Goal: Transaction & Acquisition: Purchase product/service

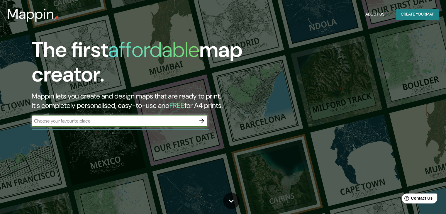
click at [426, 10] on button "Create your map" at bounding box center [417, 14] width 43 height 11
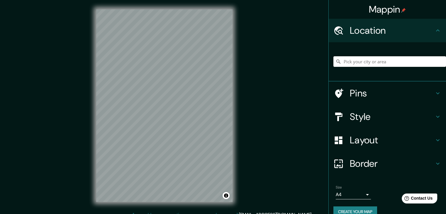
click at [376, 32] on h4 "Location" at bounding box center [392, 31] width 84 height 12
click at [365, 66] on input "Pick your city or area" at bounding box center [389, 61] width 113 height 11
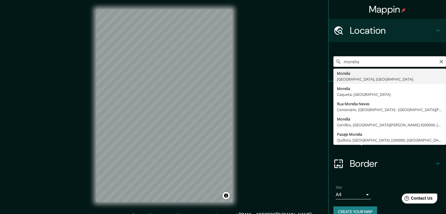
type input "[GEOGRAPHIC_DATA], [GEOGRAPHIC_DATA], [GEOGRAPHIC_DATA]"
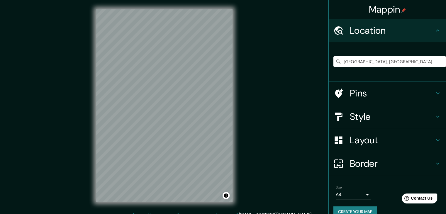
click at [255, 67] on div "Mappin Location [GEOGRAPHIC_DATA], [GEOGRAPHIC_DATA], [GEOGRAPHIC_DATA] Pins St…" at bounding box center [223, 110] width 446 height 221
click at [374, 121] on h4 "Style" at bounding box center [392, 117] width 84 height 12
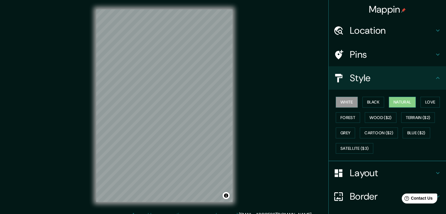
click at [407, 100] on button "Natural" at bounding box center [402, 102] width 27 height 11
click at [433, 101] on button "Love" at bounding box center [429, 102] width 19 height 11
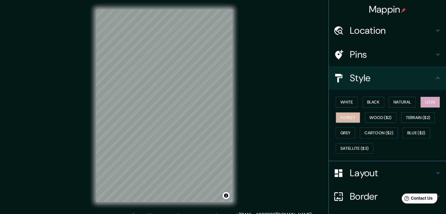
click at [345, 118] on button "Forest" at bounding box center [348, 117] width 24 height 11
click at [337, 131] on button "Grey" at bounding box center [345, 133] width 19 height 11
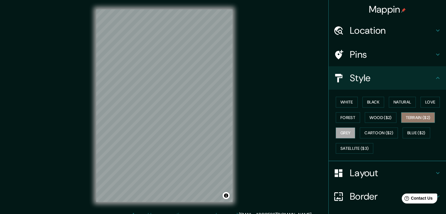
click at [418, 115] on button "Terrain ($2)" at bounding box center [418, 117] width 34 height 11
click at [401, 123] on div "White Black Natural Love Forest Wood ($2) Terrain ($2) Grey Cartoon ($2) Blue (…" at bounding box center [389, 125] width 113 height 62
click at [374, 130] on button "Cartoon ($2)" at bounding box center [379, 133] width 38 height 11
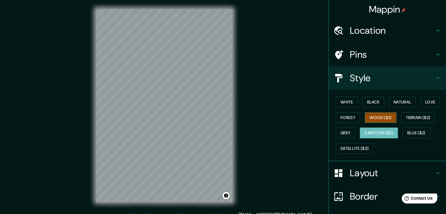
click at [374, 117] on button "Wood ($2)" at bounding box center [381, 117] width 32 height 11
click at [425, 133] on button "Blue ($2)" at bounding box center [417, 133] width 28 height 11
click at [367, 120] on button "Wood ($2)" at bounding box center [381, 117] width 32 height 11
click at [340, 131] on button "Grey" at bounding box center [345, 133] width 19 height 11
click at [372, 122] on button "Wood ($2)" at bounding box center [381, 117] width 32 height 11
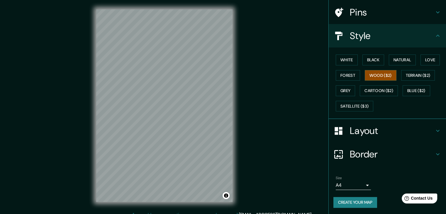
scroll to position [13, 0]
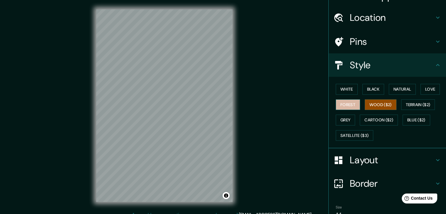
click at [346, 105] on button "Forest" at bounding box center [348, 104] width 24 height 11
click at [368, 106] on button "Wood ($2)" at bounding box center [381, 104] width 32 height 11
click at [339, 105] on button "Forest" at bounding box center [348, 104] width 24 height 11
click at [391, 105] on button "Wood ($2)" at bounding box center [381, 104] width 32 height 11
click at [357, 104] on div "White Black Natural Love Forest Wood ($2) Terrain ($2) Grey Cartoon ($2) Blue (…" at bounding box center [389, 113] width 113 height 62
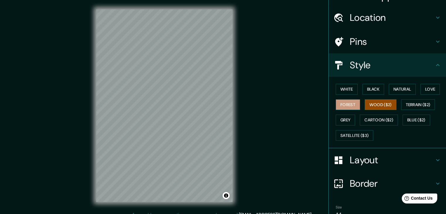
click at [346, 103] on button "Forest" at bounding box center [348, 104] width 24 height 11
click at [386, 104] on button "Wood ($2)" at bounding box center [381, 104] width 32 height 11
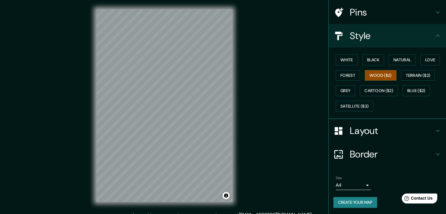
click at [376, 113] on div "White Black Natural Love Forest Wood ($2) Terrain ($2) Grey Cartoon ($2) Blue (…" at bounding box center [387, 84] width 117 height 72
click at [367, 130] on h4 "Layout" at bounding box center [392, 131] width 84 height 12
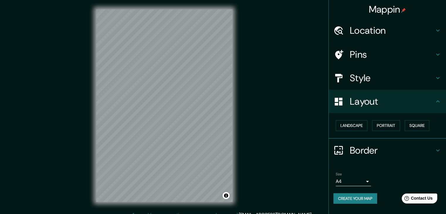
scroll to position [0, 0]
click at [394, 126] on button "Portrait" at bounding box center [386, 125] width 28 height 11
click at [330, 121] on div "Landscape [GEOGRAPHIC_DATA]" at bounding box center [387, 126] width 117 height 26
click at [354, 122] on button "Landscape" at bounding box center [352, 125] width 32 height 11
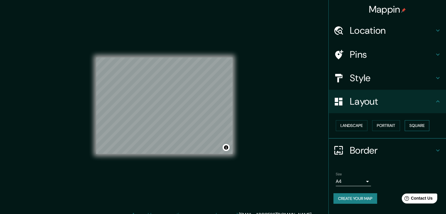
click at [423, 125] on button "Square" at bounding box center [417, 125] width 25 height 11
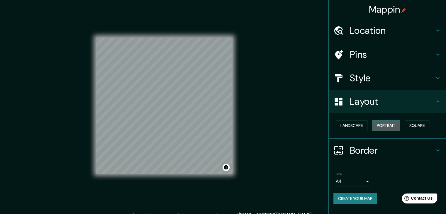
click at [387, 130] on button "Portrait" at bounding box center [386, 125] width 28 height 11
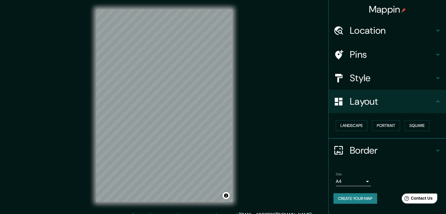
click at [358, 147] on h4 "Border" at bounding box center [392, 151] width 84 height 12
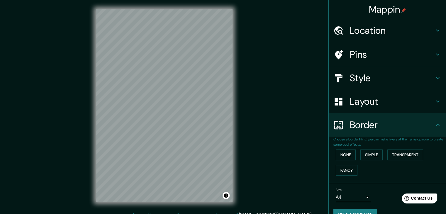
click at [381, 153] on div "None Simple Transparent Fancy" at bounding box center [389, 162] width 113 height 31
click at [366, 155] on button "Simple" at bounding box center [371, 155] width 22 height 11
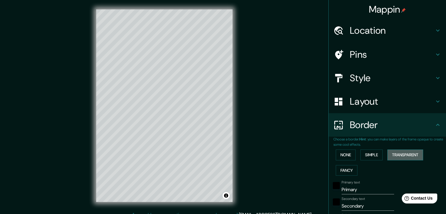
click at [416, 154] on button "Transparent" at bounding box center [405, 155] width 36 height 11
click at [336, 150] on button "None" at bounding box center [346, 155] width 20 height 11
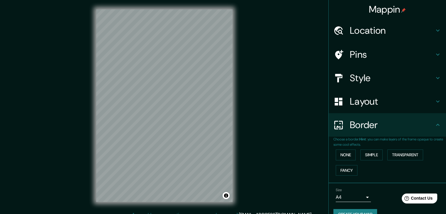
scroll to position [12, 0]
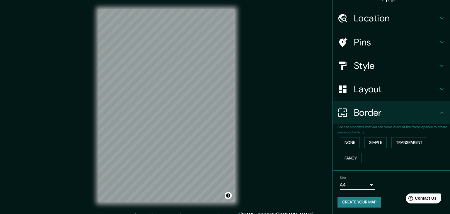
click at [363, 184] on body "Mappin Location [GEOGRAPHIC_DATA], [GEOGRAPHIC_DATA], [GEOGRAPHIC_DATA] Pins St…" at bounding box center [225, 107] width 450 height 214
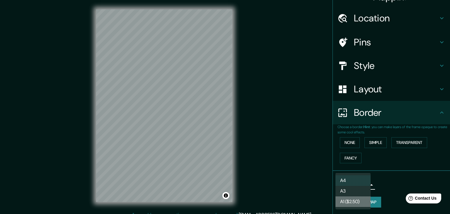
click at [357, 204] on li "A1 ($2.50)" at bounding box center [353, 201] width 35 height 11
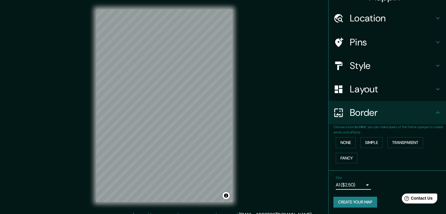
click at [356, 177] on div "Size A1 ($2.50) a3" at bounding box center [353, 183] width 35 height 14
click at [357, 182] on body "Mappin Location [GEOGRAPHIC_DATA], [GEOGRAPHIC_DATA], [GEOGRAPHIC_DATA] Pins St…" at bounding box center [223, 107] width 446 height 214
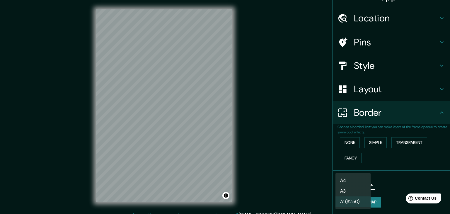
click at [357, 194] on li "A3" at bounding box center [353, 191] width 35 height 11
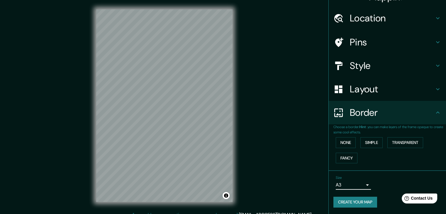
click at [359, 185] on body "Mappin Location [GEOGRAPHIC_DATA], [GEOGRAPHIC_DATA], [GEOGRAPHIC_DATA] Pins St…" at bounding box center [223, 107] width 446 height 214
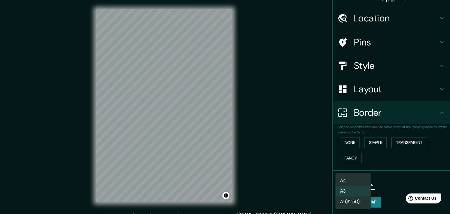
click at [358, 182] on li "A4" at bounding box center [353, 180] width 35 height 11
type input "single"
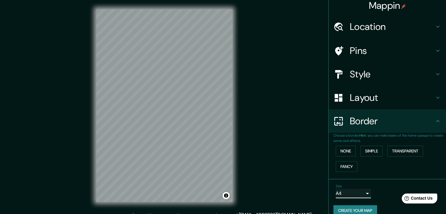
scroll to position [0, 0]
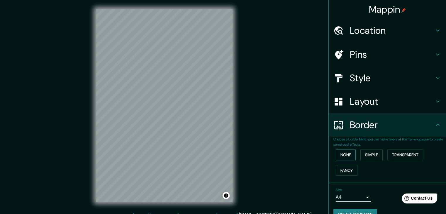
click at [340, 153] on button "None" at bounding box center [346, 155] width 20 height 11
click at [362, 107] on div "Layout" at bounding box center [387, 101] width 117 height 23
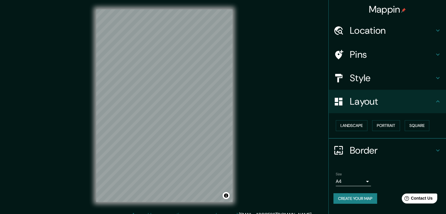
click at [358, 118] on div "Landscape [GEOGRAPHIC_DATA]" at bounding box center [389, 126] width 113 height 16
click at [354, 130] on div "Landscape [GEOGRAPHIC_DATA]" at bounding box center [389, 126] width 113 height 16
click at [382, 128] on button "Portrait" at bounding box center [386, 125] width 28 height 11
click at [428, 126] on button "Square" at bounding box center [417, 125] width 25 height 11
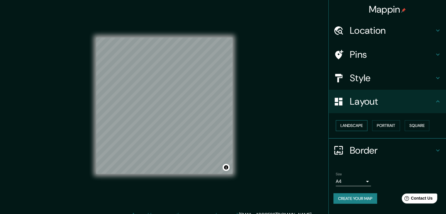
click at [354, 125] on button "Landscape" at bounding box center [352, 125] width 32 height 11
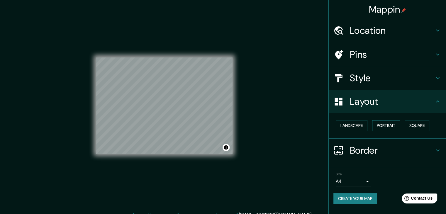
click at [382, 126] on button "Portrait" at bounding box center [386, 125] width 28 height 11
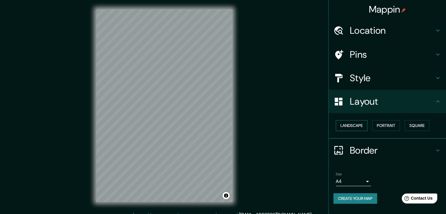
click at [358, 128] on button "Landscape" at bounding box center [352, 125] width 32 height 11
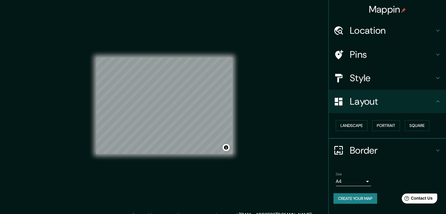
click at [371, 75] on h4 "Style" at bounding box center [392, 78] width 84 height 12
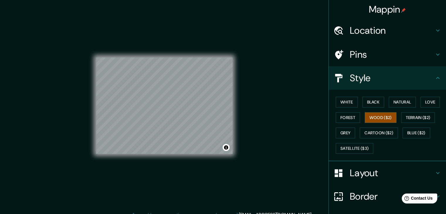
click at [367, 31] on h4 "Location" at bounding box center [392, 31] width 84 height 12
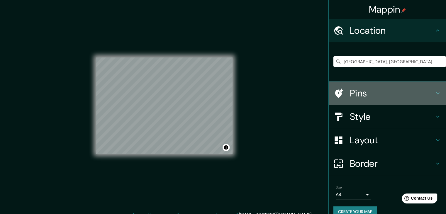
click at [363, 96] on h4 "Pins" at bounding box center [392, 93] width 84 height 12
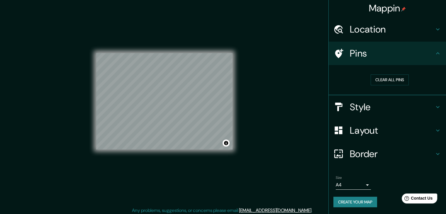
scroll to position [7, 0]
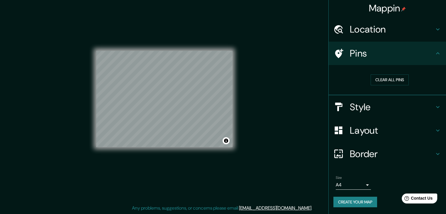
click at [355, 151] on h4 "Border" at bounding box center [392, 154] width 84 height 12
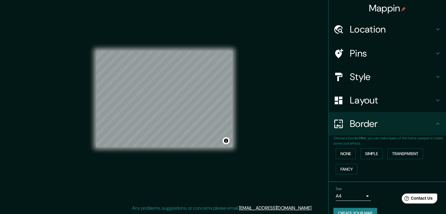
click at [360, 94] on h4 "Layout" at bounding box center [392, 100] width 84 height 12
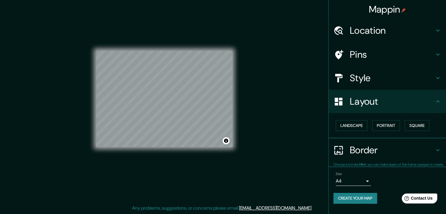
scroll to position [0, 0]
click at [359, 82] on h4 "Style" at bounding box center [392, 78] width 84 height 12
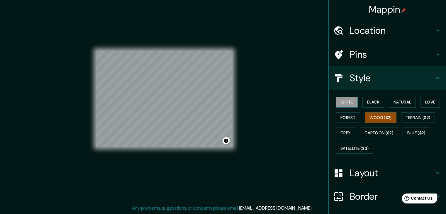
click at [342, 103] on button "White" at bounding box center [347, 102] width 22 height 11
click at [369, 102] on button "Black" at bounding box center [373, 102] width 22 height 11
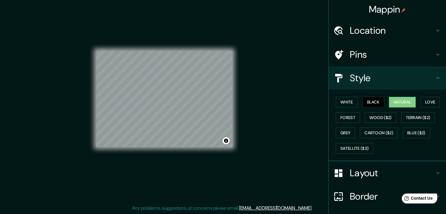
click at [411, 105] on button "Natural" at bounding box center [402, 102] width 27 height 11
click at [384, 130] on button "Cartoon ($2)" at bounding box center [379, 133] width 38 height 11
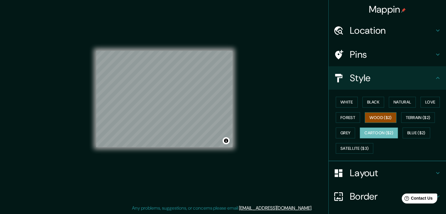
click at [377, 119] on button "Wood ($2)" at bounding box center [381, 117] width 32 height 11
click at [423, 117] on button "Terrain ($2)" at bounding box center [418, 117] width 34 height 11
click at [376, 119] on button "Wood ($2)" at bounding box center [381, 117] width 32 height 11
click at [323, 122] on div "Mappin Location [GEOGRAPHIC_DATA], [GEOGRAPHIC_DATA], [GEOGRAPHIC_DATA] Pins St…" at bounding box center [223, 103] width 446 height 221
click at [339, 118] on button "Forest" at bounding box center [348, 117] width 24 height 11
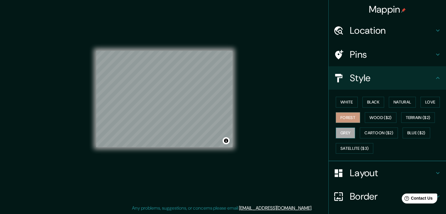
click at [351, 135] on button "Grey" at bounding box center [345, 133] width 19 height 11
click at [353, 116] on button "Forest" at bounding box center [348, 117] width 24 height 11
click at [336, 129] on button "Grey" at bounding box center [345, 133] width 19 height 11
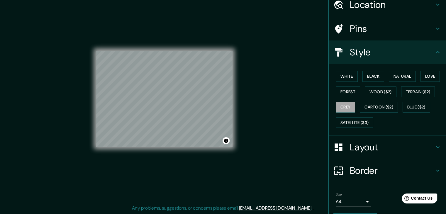
scroll to position [42, 0]
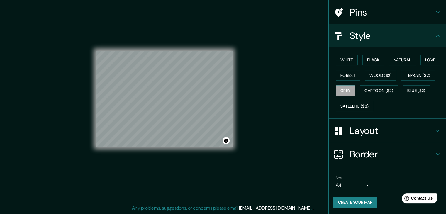
click at [355, 199] on button "Create your map" at bounding box center [355, 202] width 44 height 11
click at [358, 201] on button "Create your map" at bounding box center [355, 202] width 44 height 11
click at [144, 101] on div at bounding box center [145, 102] width 5 height 5
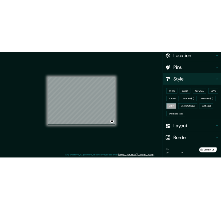
scroll to position [13, 0]
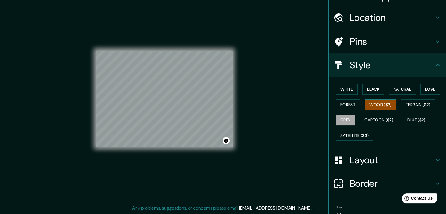
click at [375, 104] on button "Wood ($2)" at bounding box center [381, 104] width 32 height 11
click at [407, 89] on button "Natural" at bounding box center [402, 89] width 27 height 11
click at [386, 99] on button "Wood ($2)" at bounding box center [381, 104] width 32 height 11
click at [414, 102] on button "Terrain ($2)" at bounding box center [418, 104] width 34 height 11
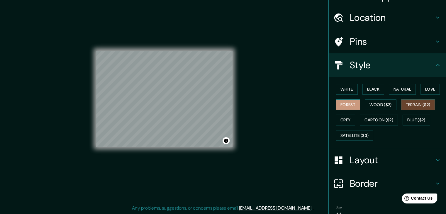
click at [336, 107] on button "Forest" at bounding box center [348, 104] width 24 height 11
click at [370, 105] on button "Wood ($2)" at bounding box center [381, 104] width 32 height 11
drag, startPoint x: 334, startPoint y: 104, endPoint x: 363, endPoint y: 107, distance: 28.6
click at [336, 104] on button "Forest" at bounding box center [348, 104] width 24 height 11
click at [380, 105] on button "Wood ($2)" at bounding box center [381, 104] width 32 height 11
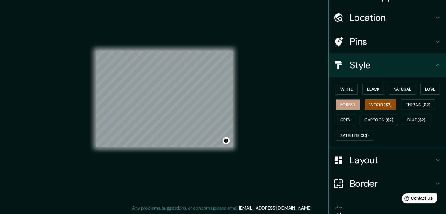
click at [349, 104] on button "Forest" at bounding box center [348, 104] width 24 height 11
click at [369, 99] on button "Wood ($2)" at bounding box center [381, 104] width 32 height 11
click at [344, 104] on button "Forest" at bounding box center [348, 104] width 24 height 11
click at [377, 101] on button "Wood ($2)" at bounding box center [381, 104] width 32 height 11
click at [347, 100] on button "Forest" at bounding box center [348, 104] width 24 height 11
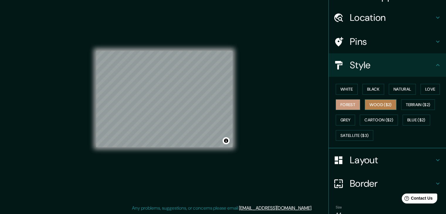
click at [376, 101] on button "Wood ($2)" at bounding box center [381, 104] width 32 height 11
click at [336, 107] on button "Forest" at bounding box center [348, 104] width 24 height 11
click at [369, 104] on button "Wood ($2)" at bounding box center [381, 104] width 32 height 11
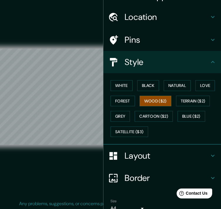
scroll to position [14, 0]
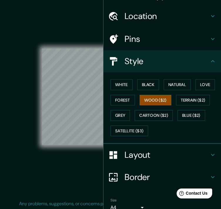
click at [184, 57] on h4 "Style" at bounding box center [166, 61] width 84 height 11
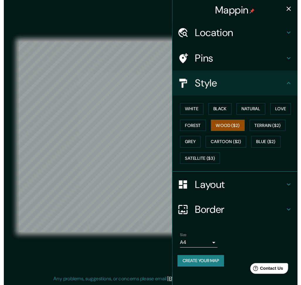
scroll to position [0, 0]
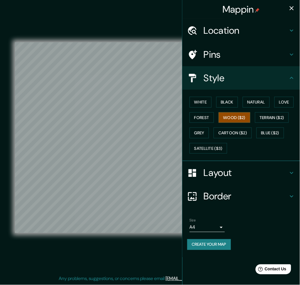
click at [291, 7] on icon "button" at bounding box center [291, 8] width 4 height 4
